Goal: Book appointment/travel/reservation

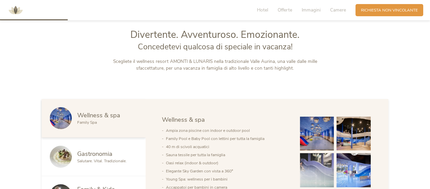
scroll to position [305, 0]
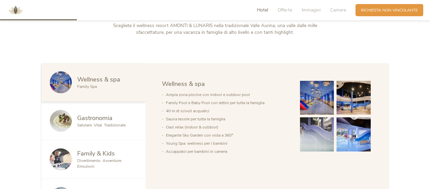
click at [318, 100] on img at bounding box center [317, 98] width 34 height 34
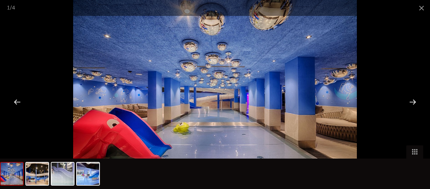
click at [407, 100] on div at bounding box center [413, 101] width 21 height 21
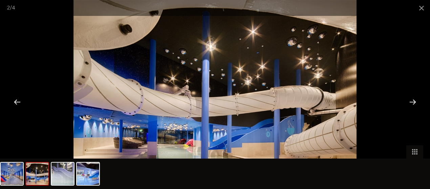
click at [408, 99] on div at bounding box center [413, 101] width 21 height 21
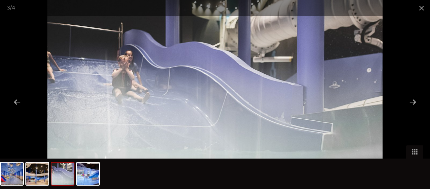
click at [408, 99] on div at bounding box center [413, 101] width 21 height 21
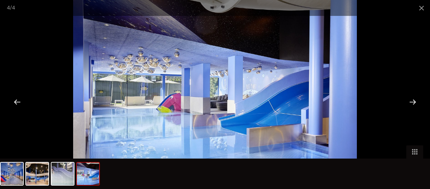
click at [408, 99] on div at bounding box center [413, 101] width 21 height 21
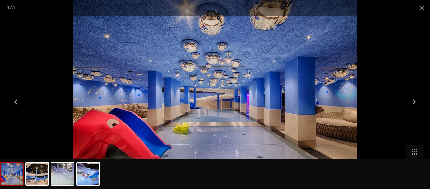
click at [408, 99] on div at bounding box center [413, 101] width 21 height 21
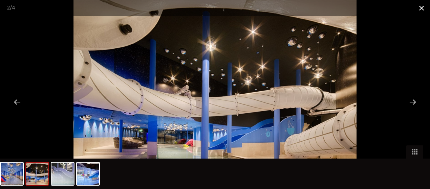
click at [419, 11] on span at bounding box center [421, 8] width 17 height 16
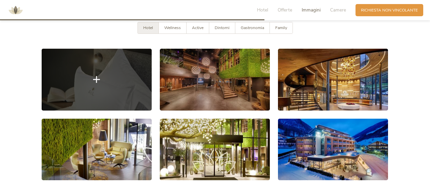
scroll to position [1051, 0]
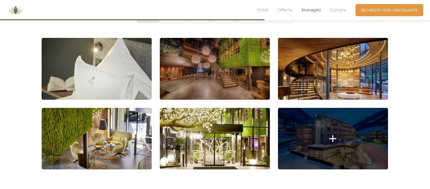
click at [309, 133] on link at bounding box center [333, 139] width 110 height 62
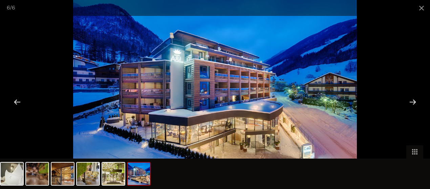
click at [412, 101] on div at bounding box center [413, 101] width 21 height 21
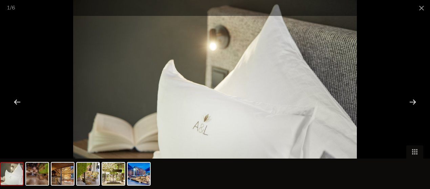
click at [412, 101] on div at bounding box center [413, 101] width 21 height 21
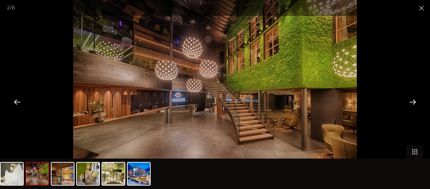
click at [412, 101] on div at bounding box center [413, 101] width 21 height 21
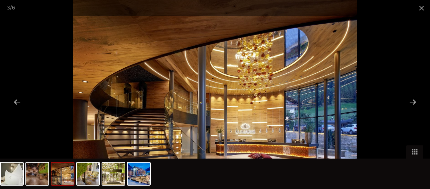
click at [412, 101] on div at bounding box center [413, 101] width 21 height 21
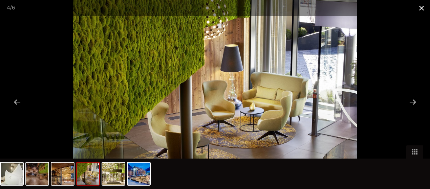
click at [422, 7] on span at bounding box center [421, 8] width 17 height 16
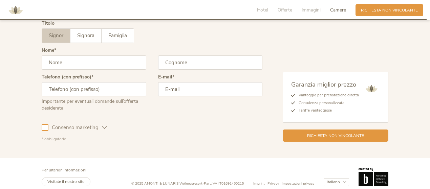
scroll to position [1708, 0]
